Goal: Check status: Check status

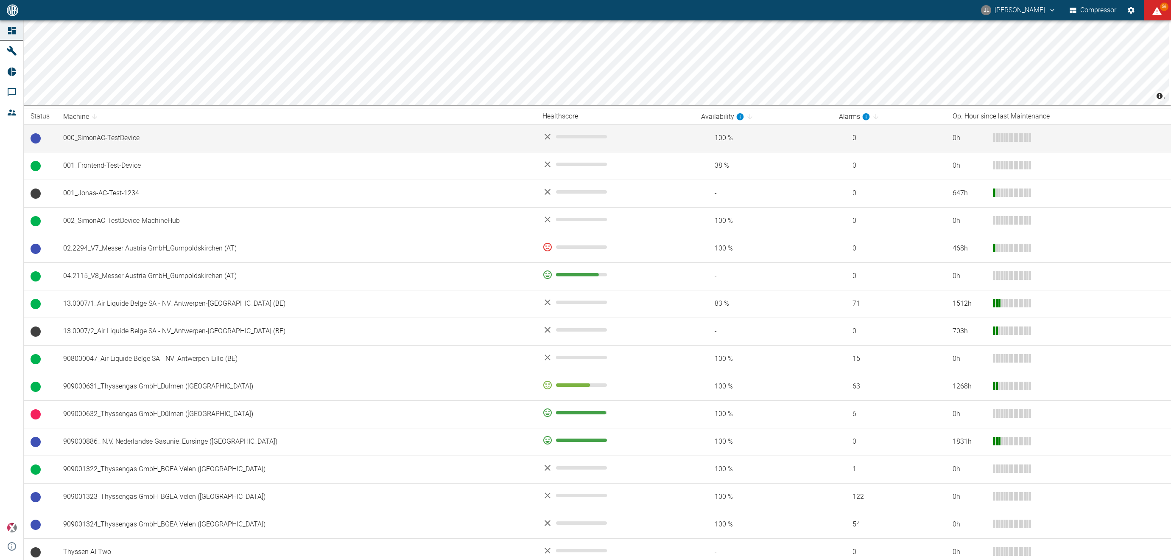
scroll to position [91, 0]
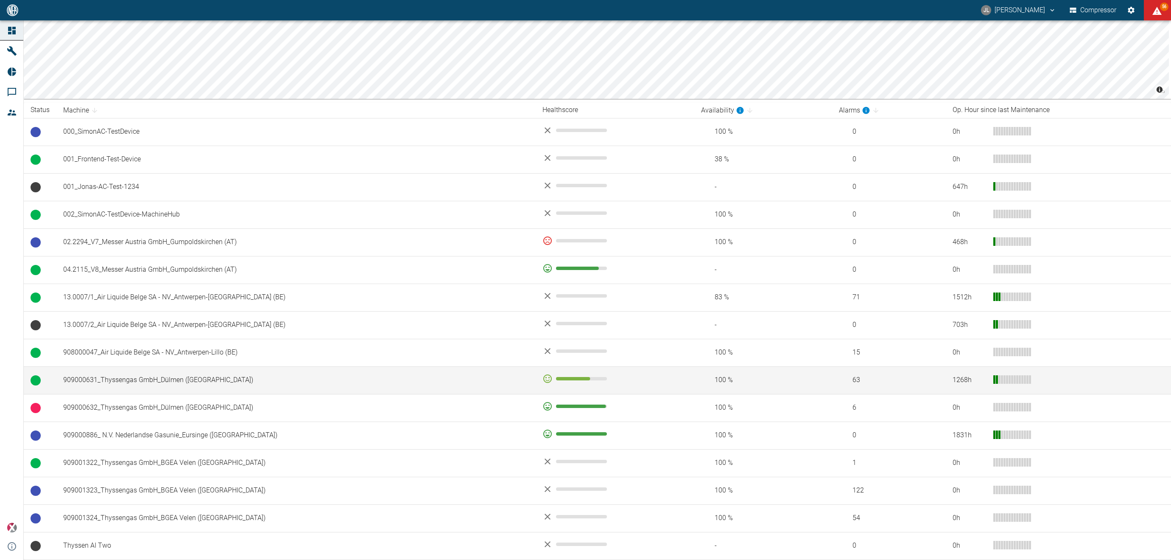
click at [296, 386] on td "909000631_Thyssengas GmbH_Dülmen ([GEOGRAPHIC_DATA])" at bounding box center [295, 380] width 479 height 28
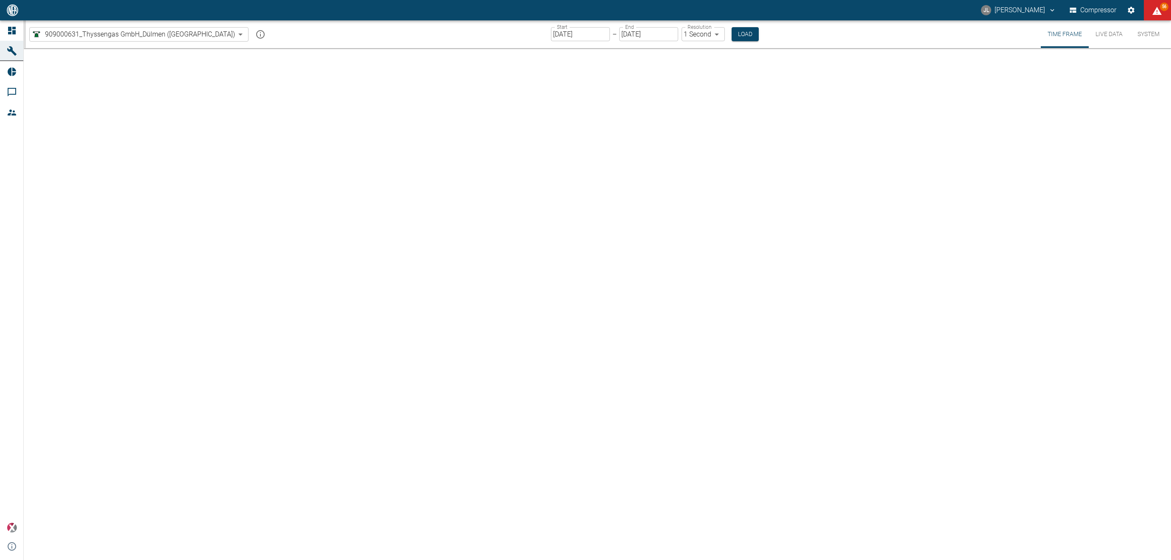
type input "2min"
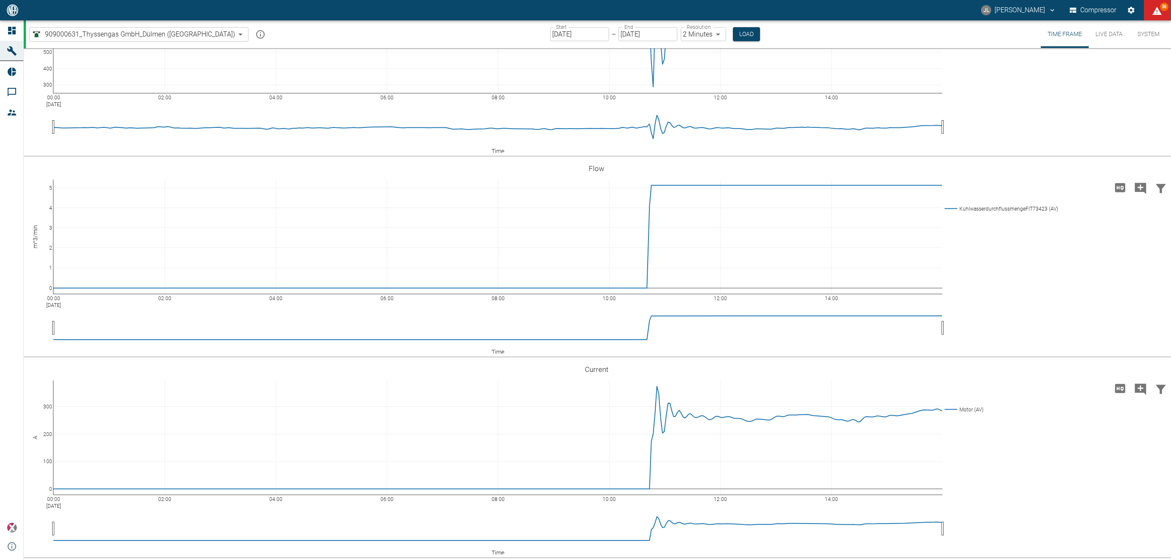
scroll to position [2039, 0]
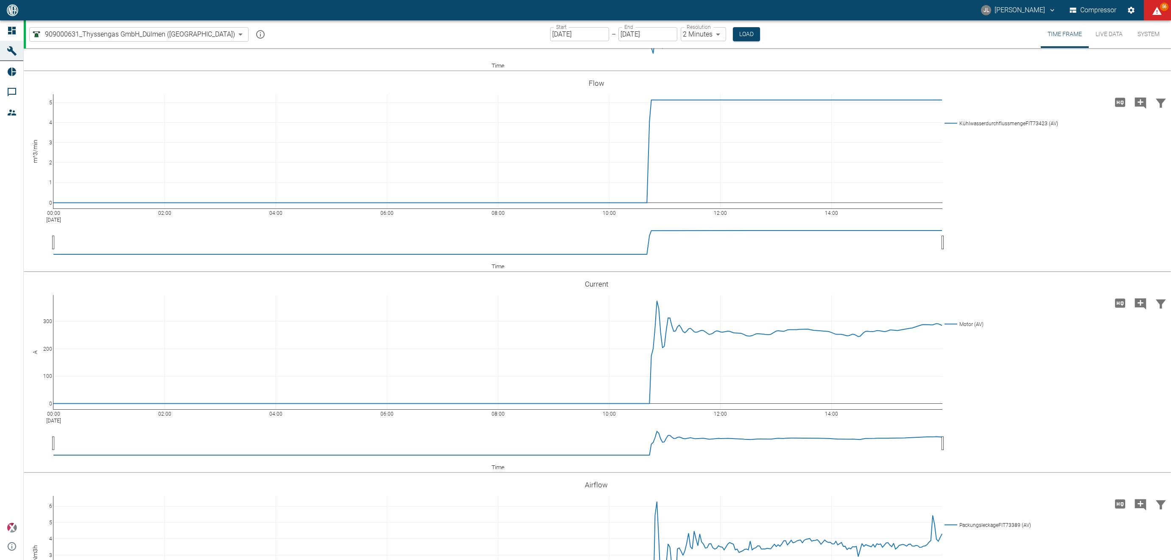
click at [618, 34] on input "[DATE]" at bounding box center [647, 34] width 59 height 14
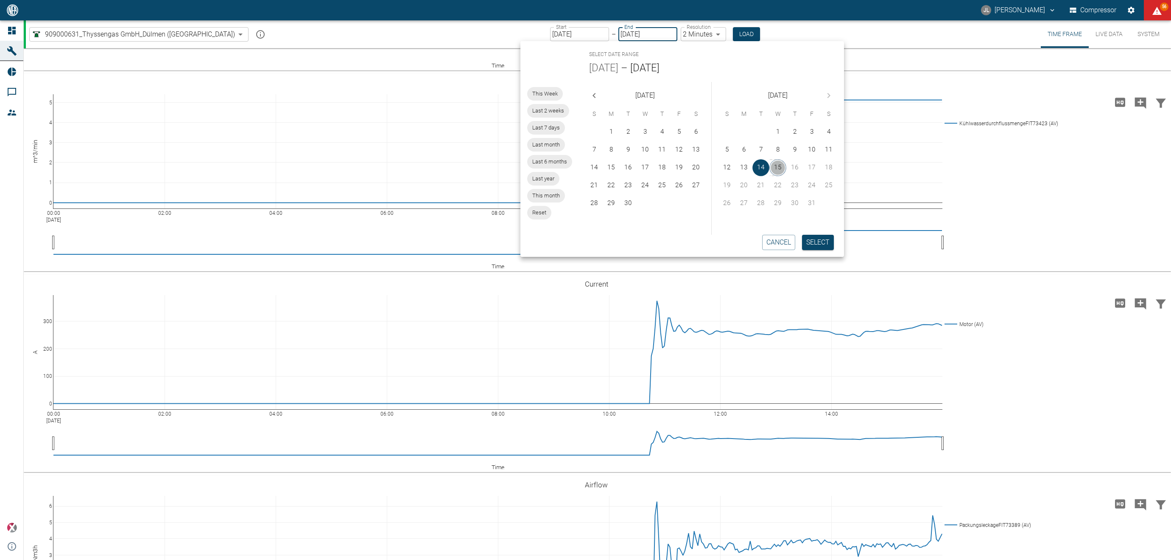
click at [773, 166] on button "15" at bounding box center [777, 167] width 17 height 17
type input "[DATE]"
click at [773, 166] on button "15" at bounding box center [777, 167] width 17 height 17
type input "[DATE]"
click at [814, 235] on button "Select" at bounding box center [818, 242] width 32 height 15
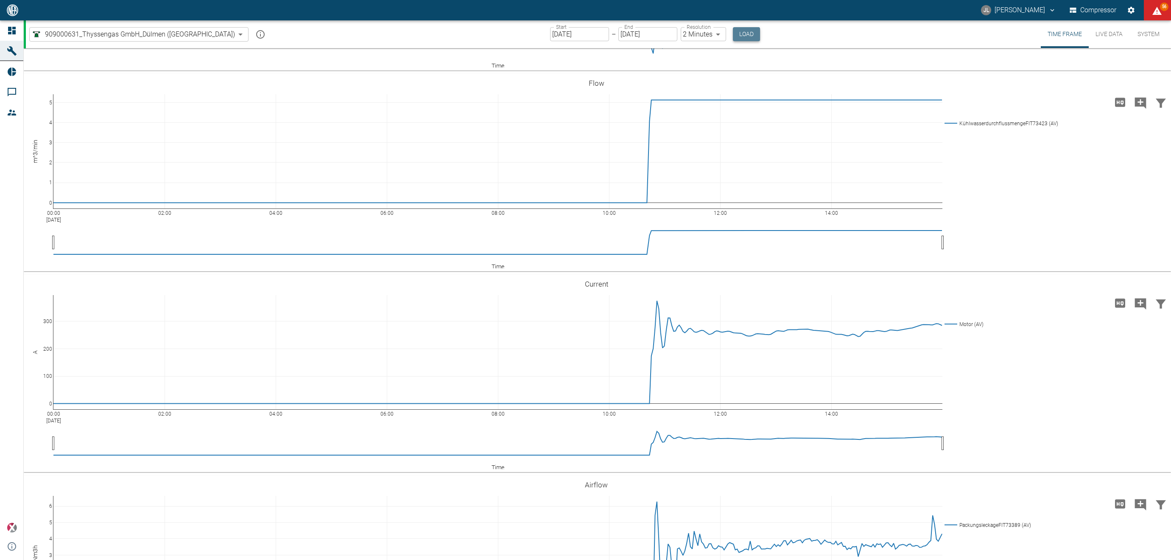
click at [733, 35] on button "Load" at bounding box center [746, 34] width 27 height 14
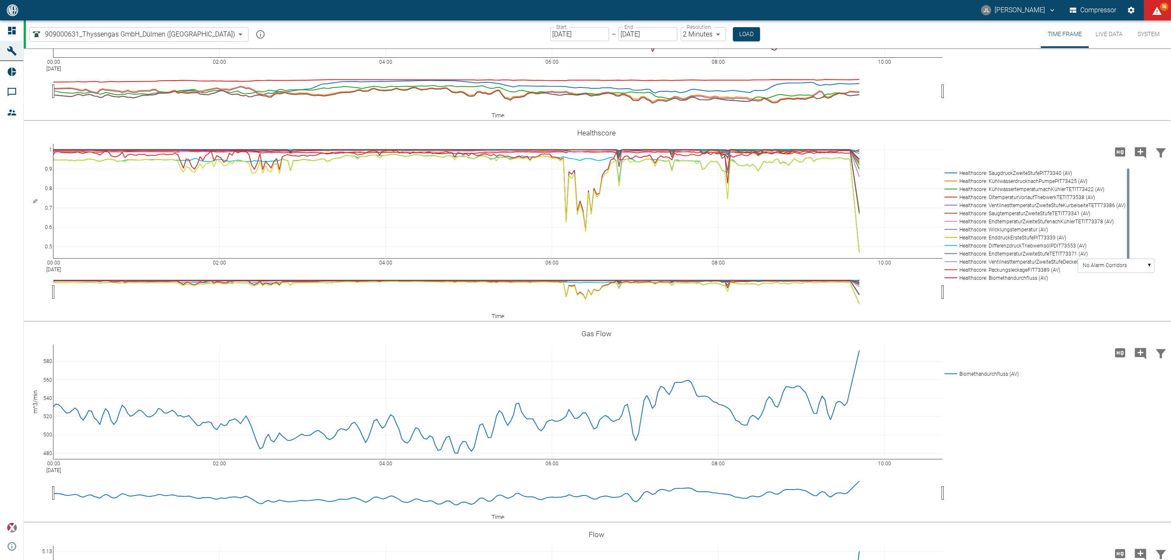
scroll to position [2039, 0]
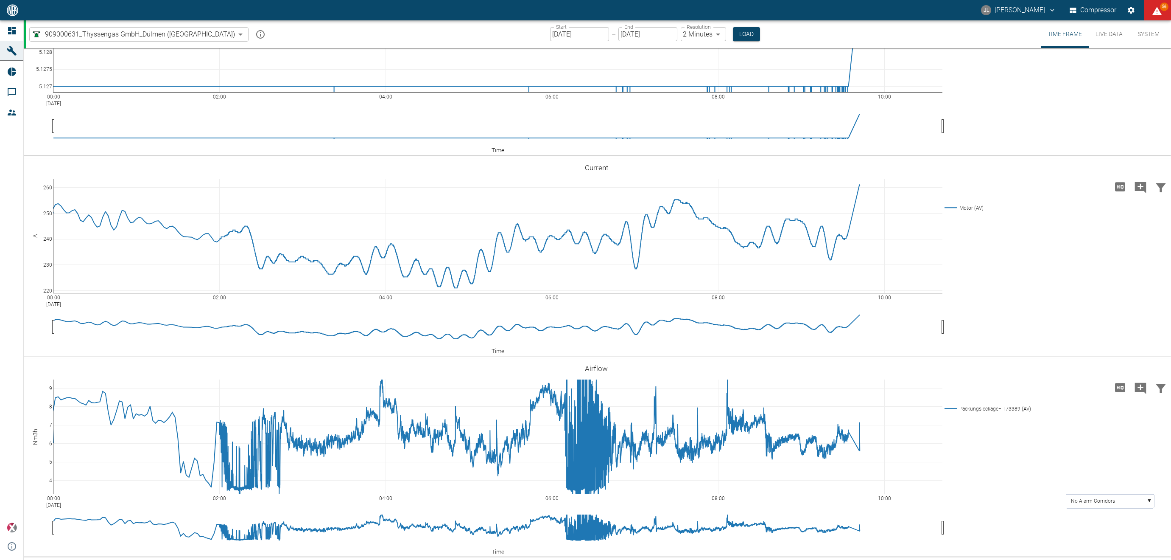
scroll to position [2064, 0]
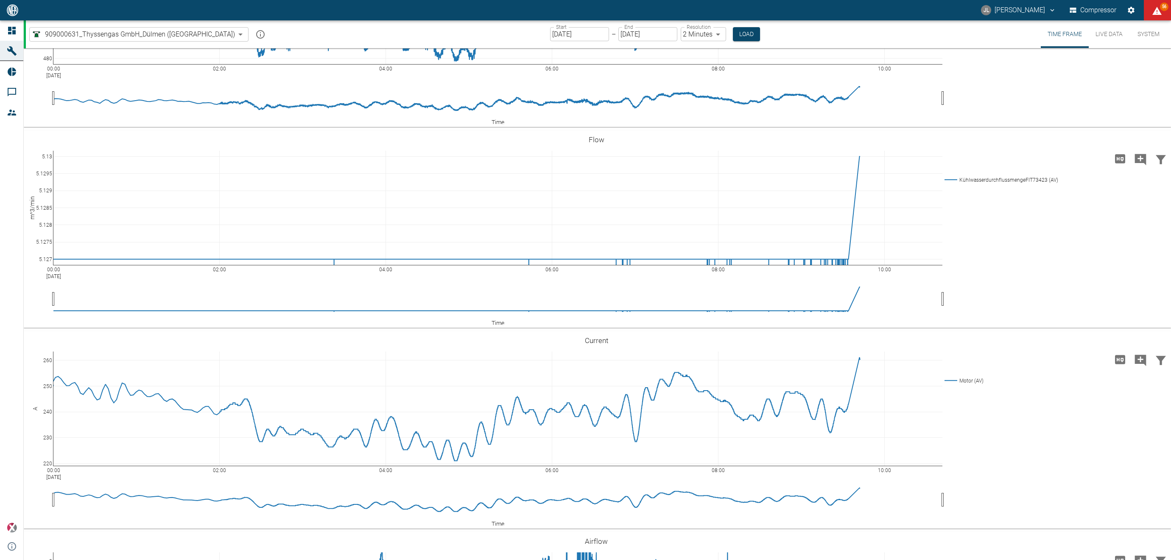
scroll to position [2075, 0]
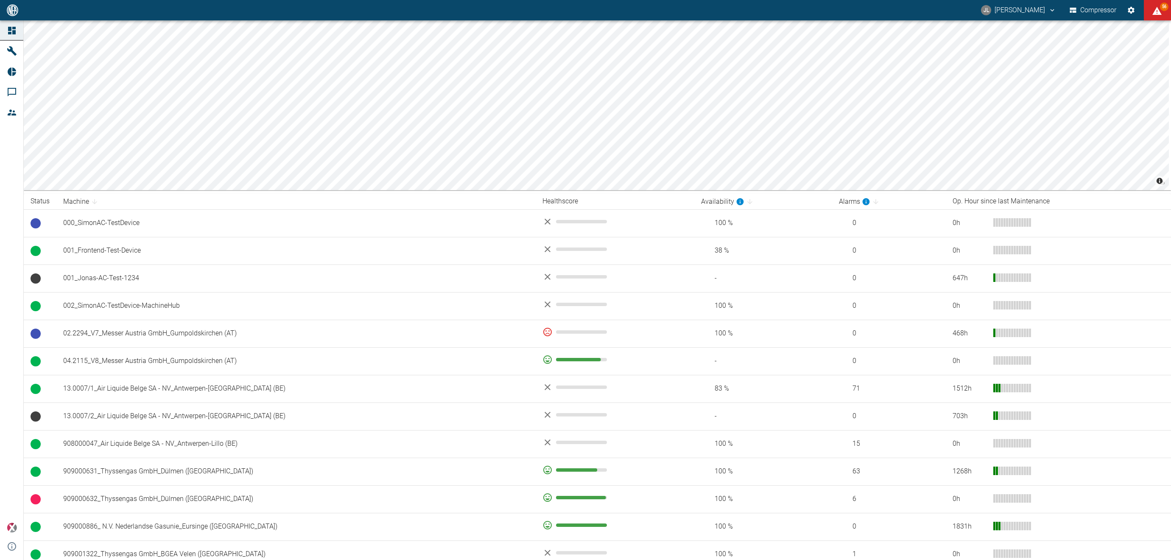
scroll to position [91, 0]
